Goal: Information Seeking & Learning: Compare options

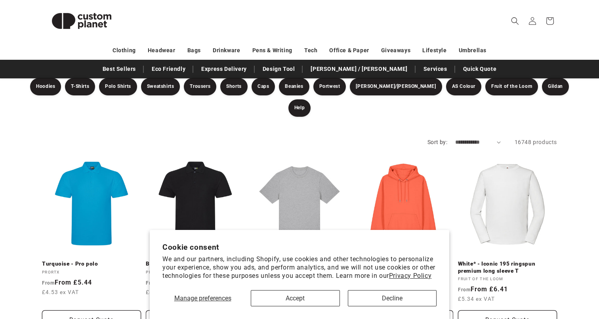
scroll to position [84, 0]
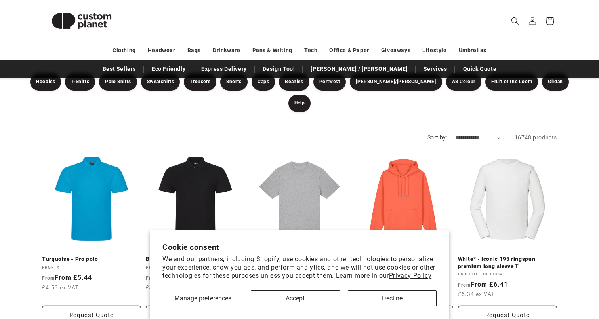
click at [339, 297] on button "Accept" at bounding box center [295, 298] width 89 height 16
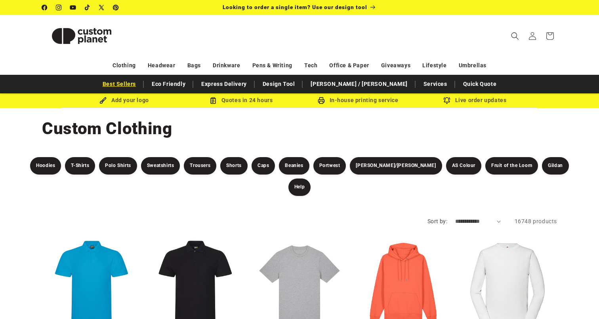
scroll to position [0, 0]
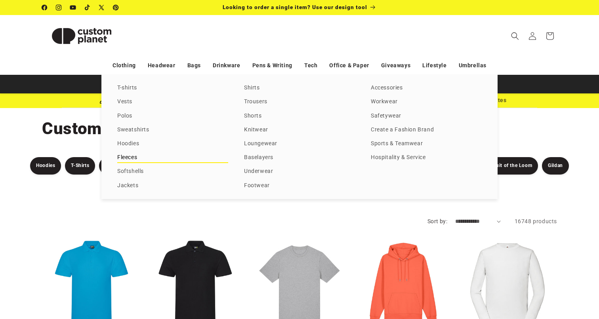
click at [128, 158] on link "Fleeces" at bounding box center [172, 158] width 111 height 11
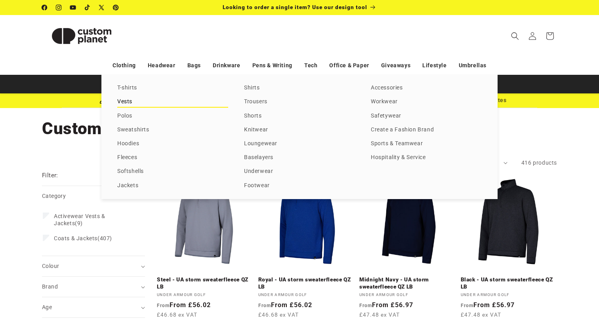
click at [124, 103] on link "Vests" at bounding box center [172, 102] width 111 height 11
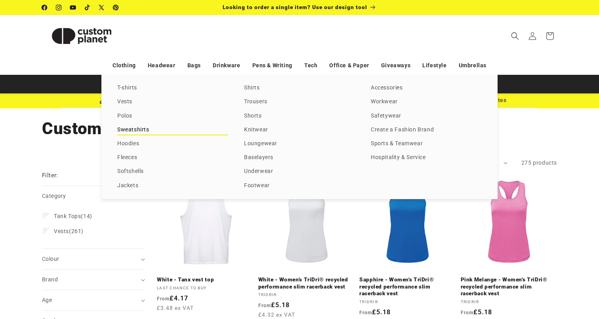
click at [138, 129] on link "Sweatshirts" at bounding box center [172, 130] width 111 height 11
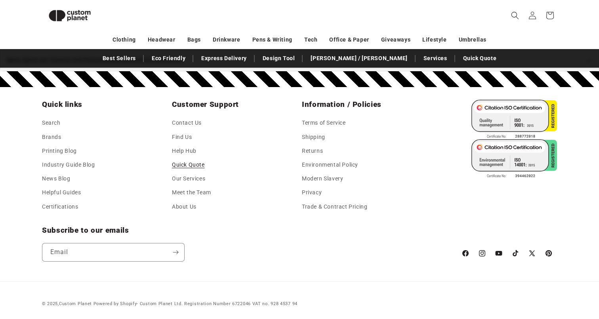
scroll to position [930, 0]
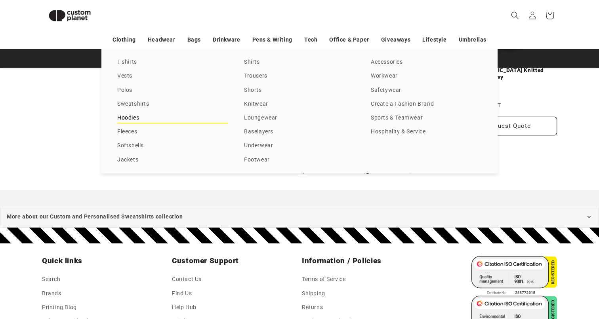
click at [133, 117] on link "Hoodies" at bounding box center [172, 118] width 111 height 11
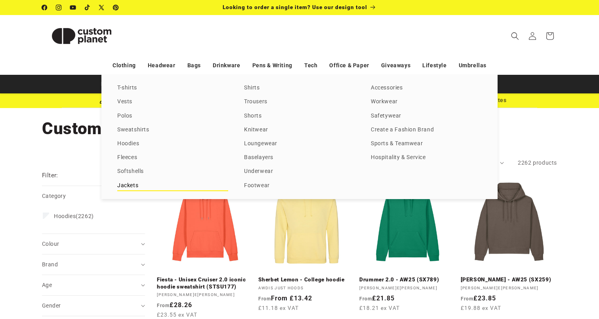
click at [130, 185] on link "Jackets" at bounding box center [172, 186] width 111 height 11
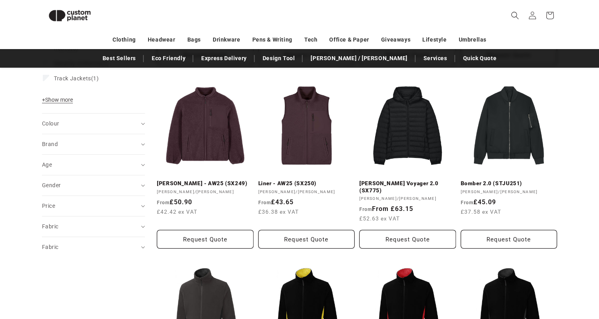
scroll to position [265, 0]
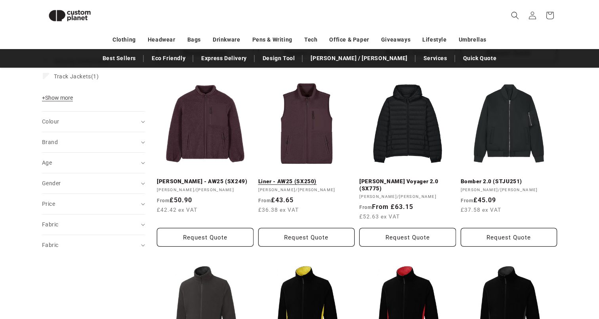
click at [318, 178] on link "Liner - AW25 (SX250)" at bounding box center [306, 181] width 97 height 7
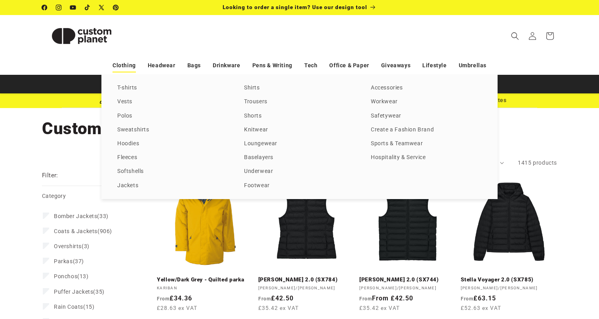
scroll to position [0, 0]
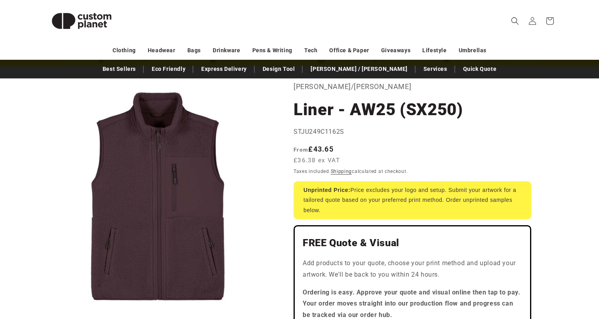
scroll to position [42, 0]
